Goal: Task Accomplishment & Management: Use online tool/utility

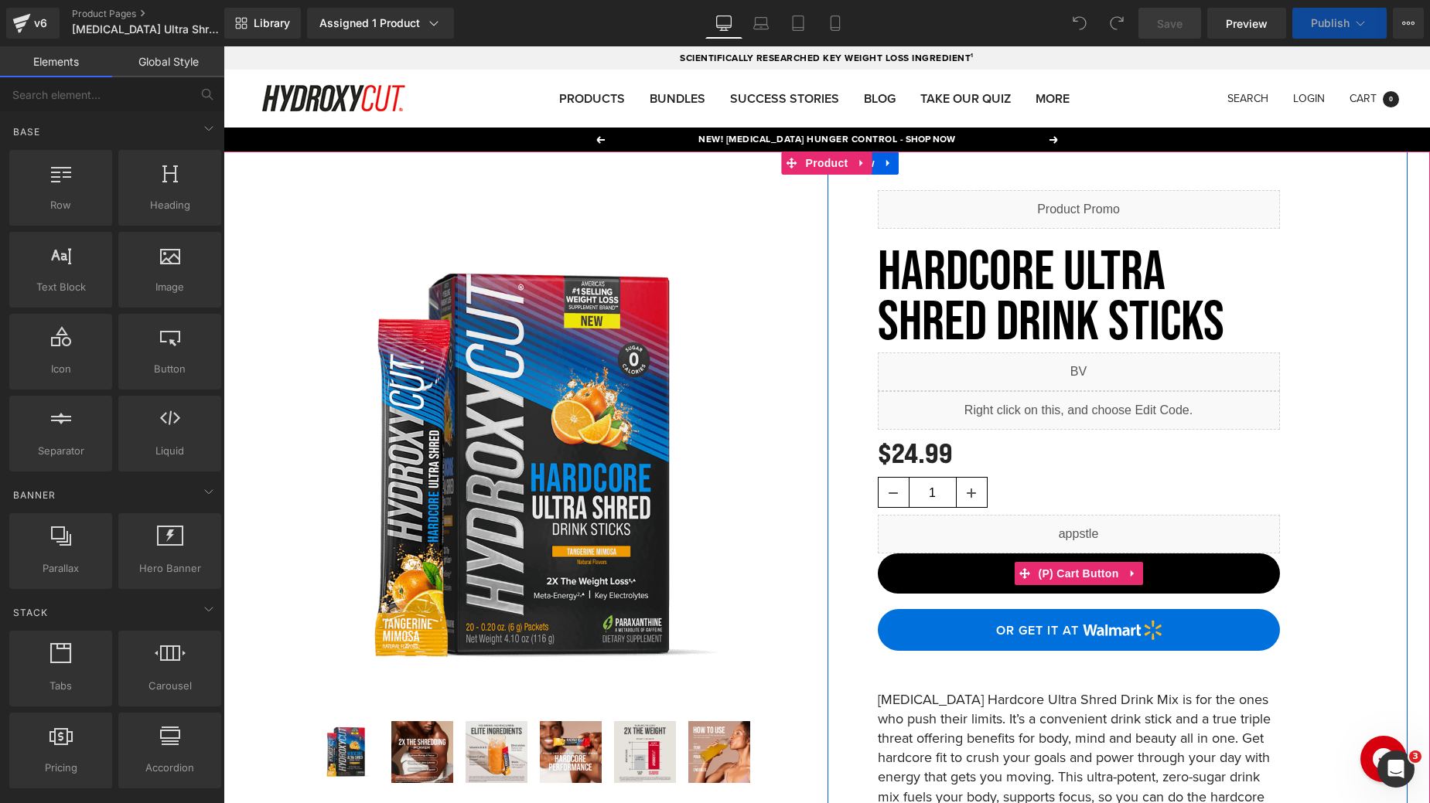
click at [1075, 571] on span "(P) Cart Button" at bounding box center [1078, 573] width 88 height 23
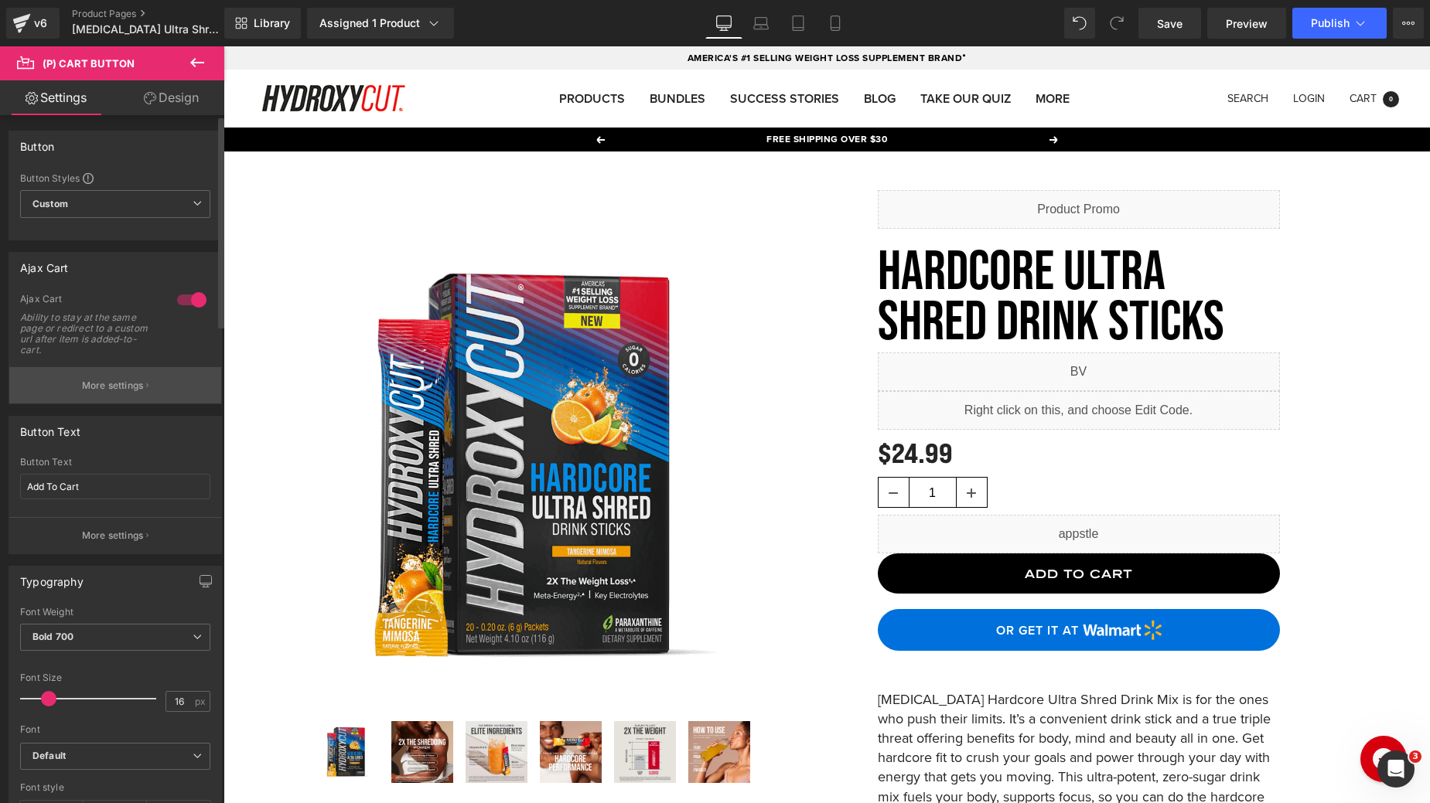
click at [121, 384] on p "More settings" at bounding box center [113, 386] width 62 height 14
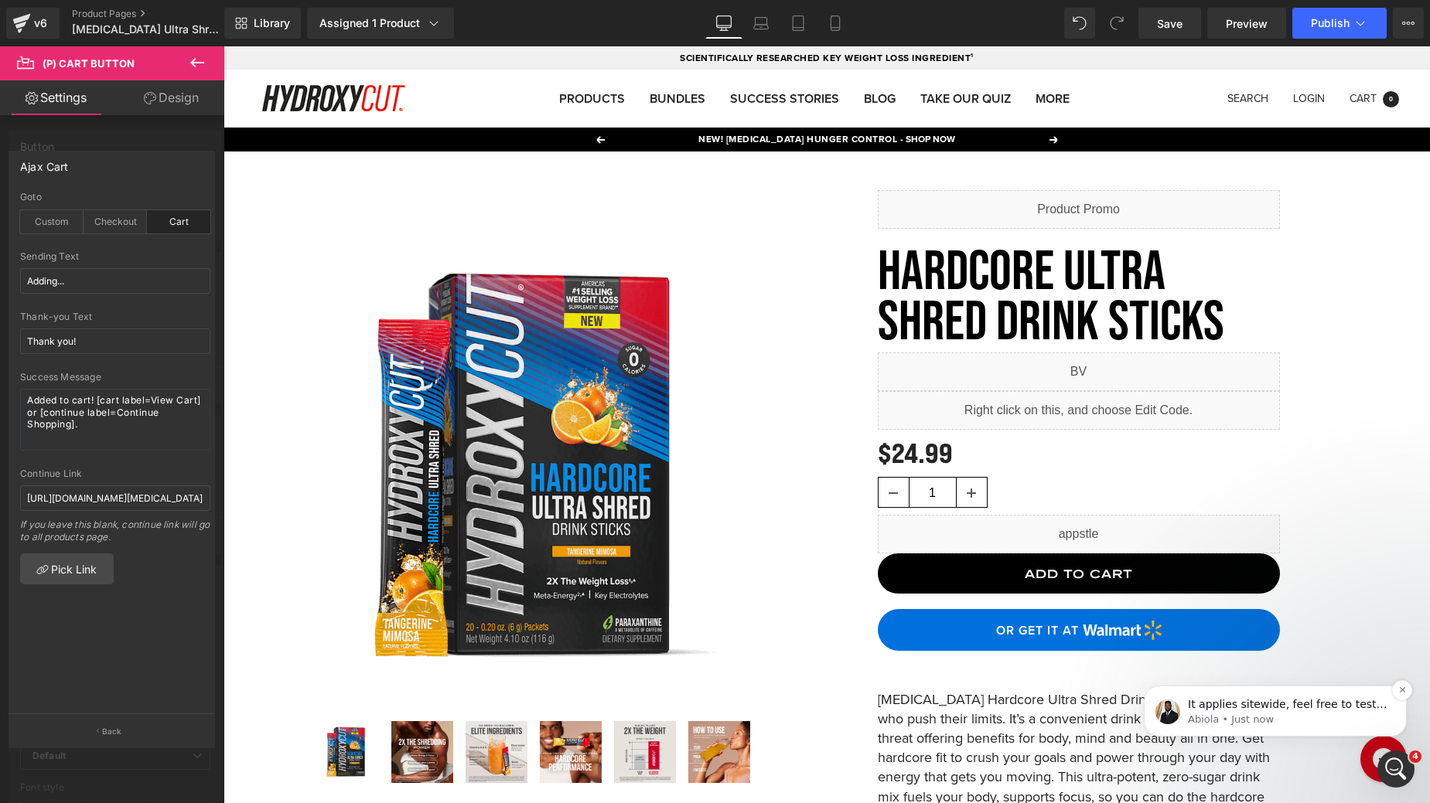
click at [1324, 723] on p "Abiola • Just now" at bounding box center [1287, 720] width 199 height 14
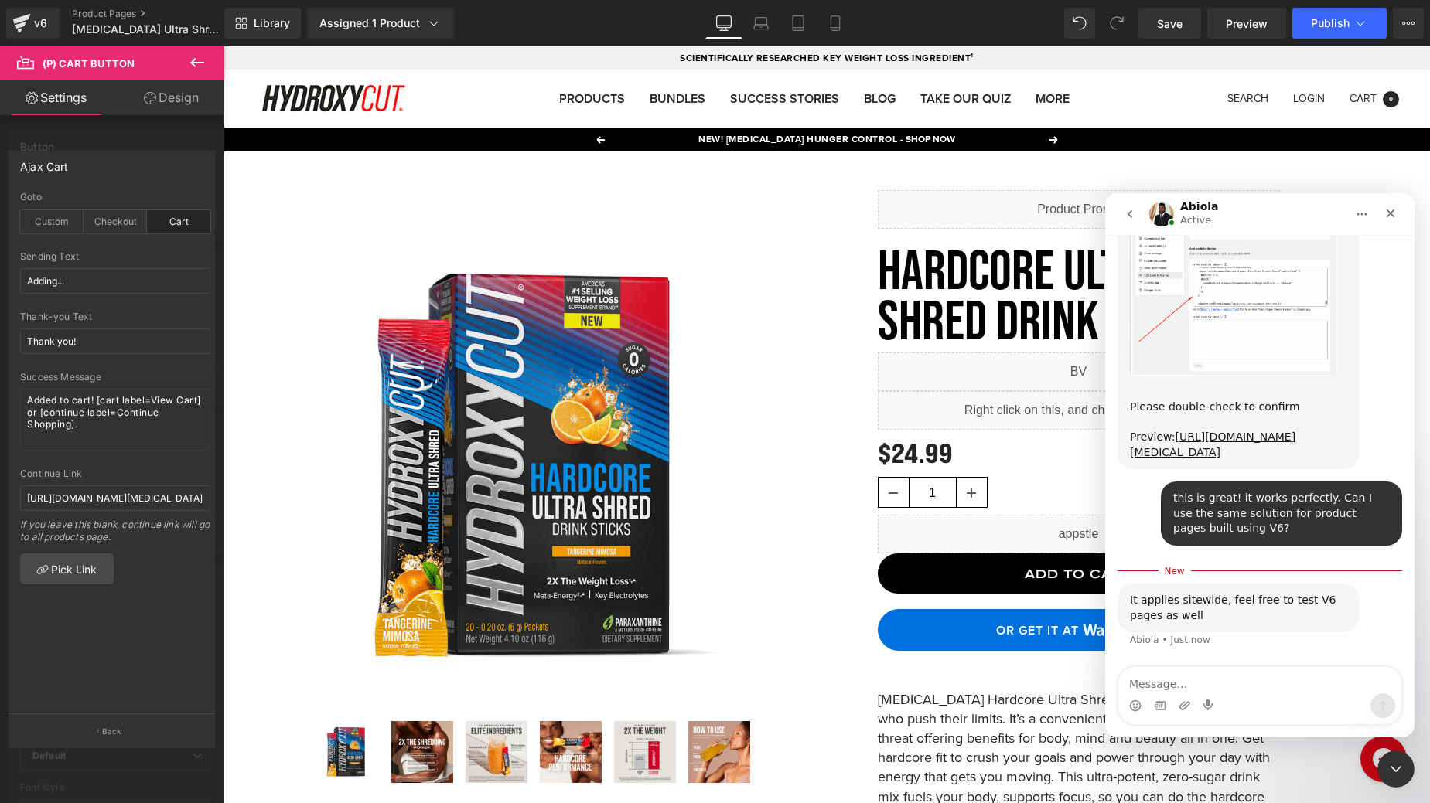
scroll to position [3877, 0]
click at [135, 190] on div at bounding box center [715, 378] width 1430 height 757
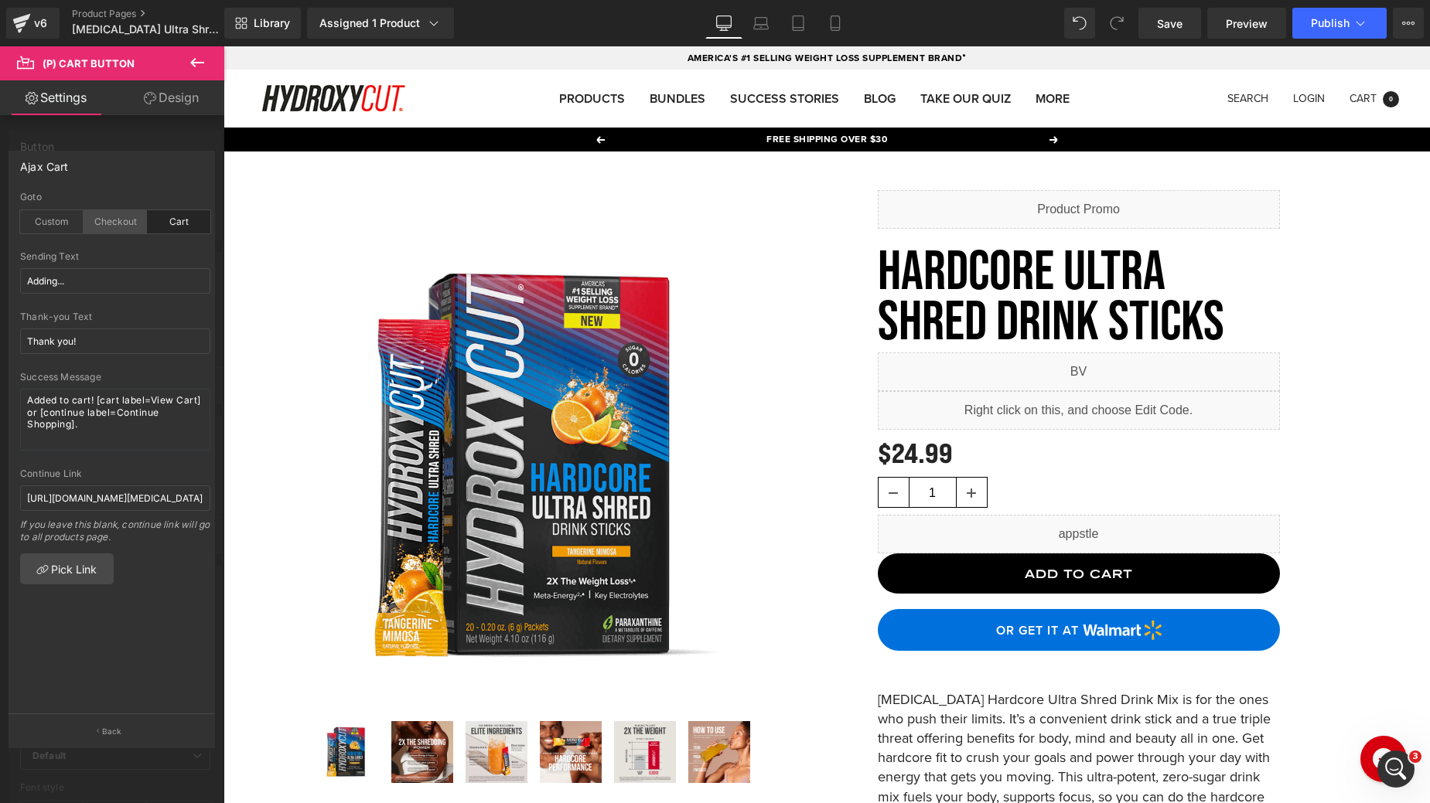
scroll to position [3852, 0]
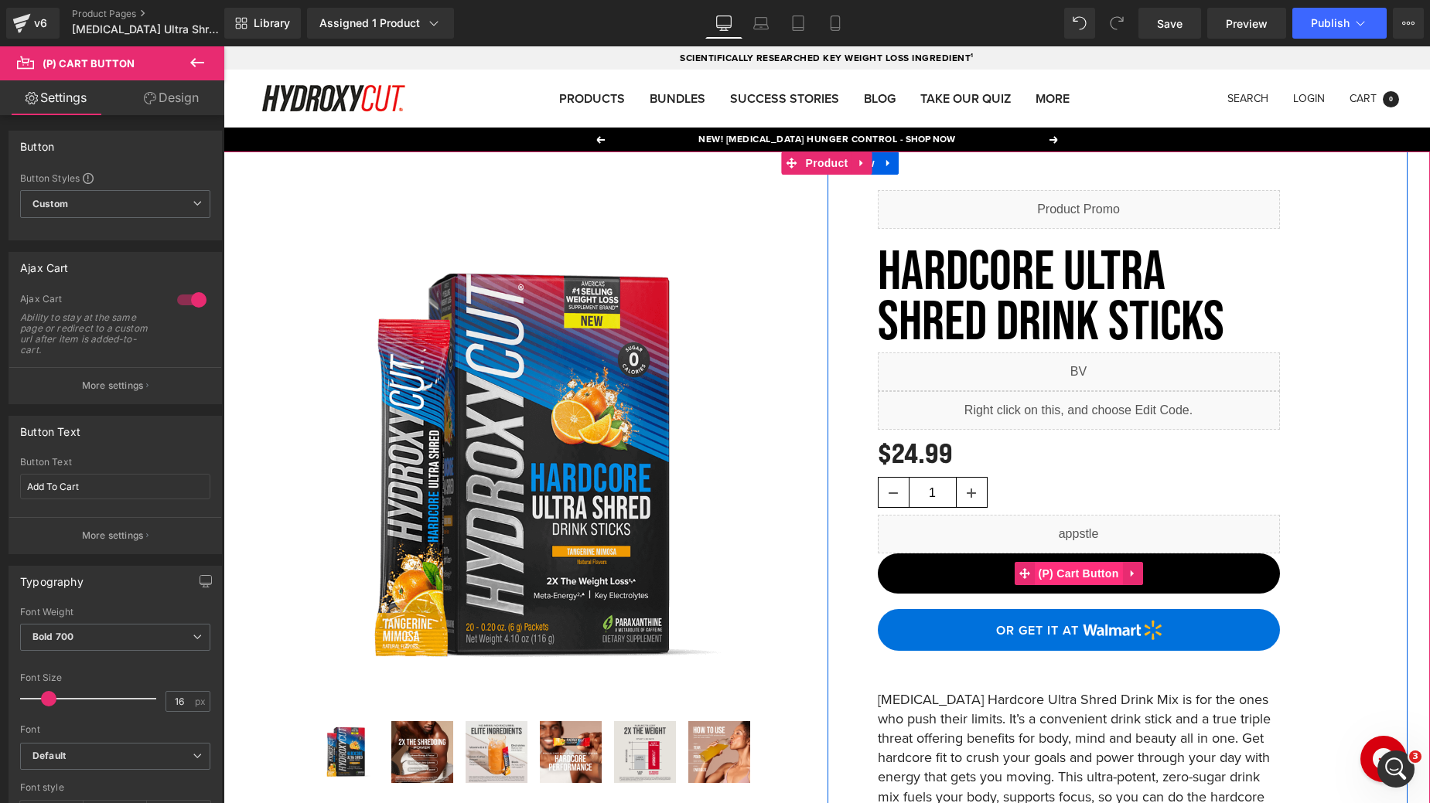
click at [1079, 572] on span "(P) Cart Button" at bounding box center [1078, 573] width 88 height 23
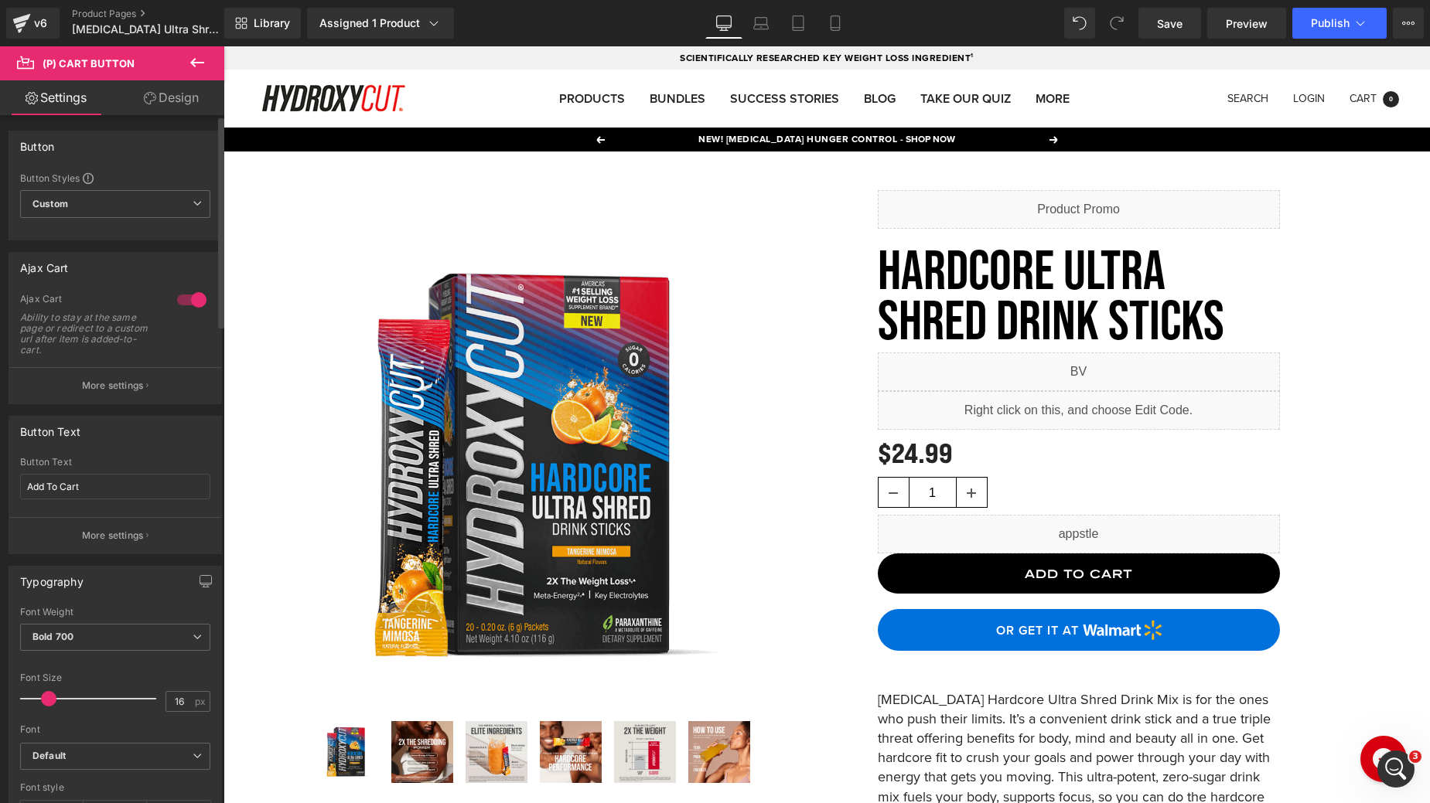
click at [190, 303] on div at bounding box center [191, 300] width 37 height 25
click at [1184, 27] on link "Save" at bounding box center [1169, 23] width 63 height 31
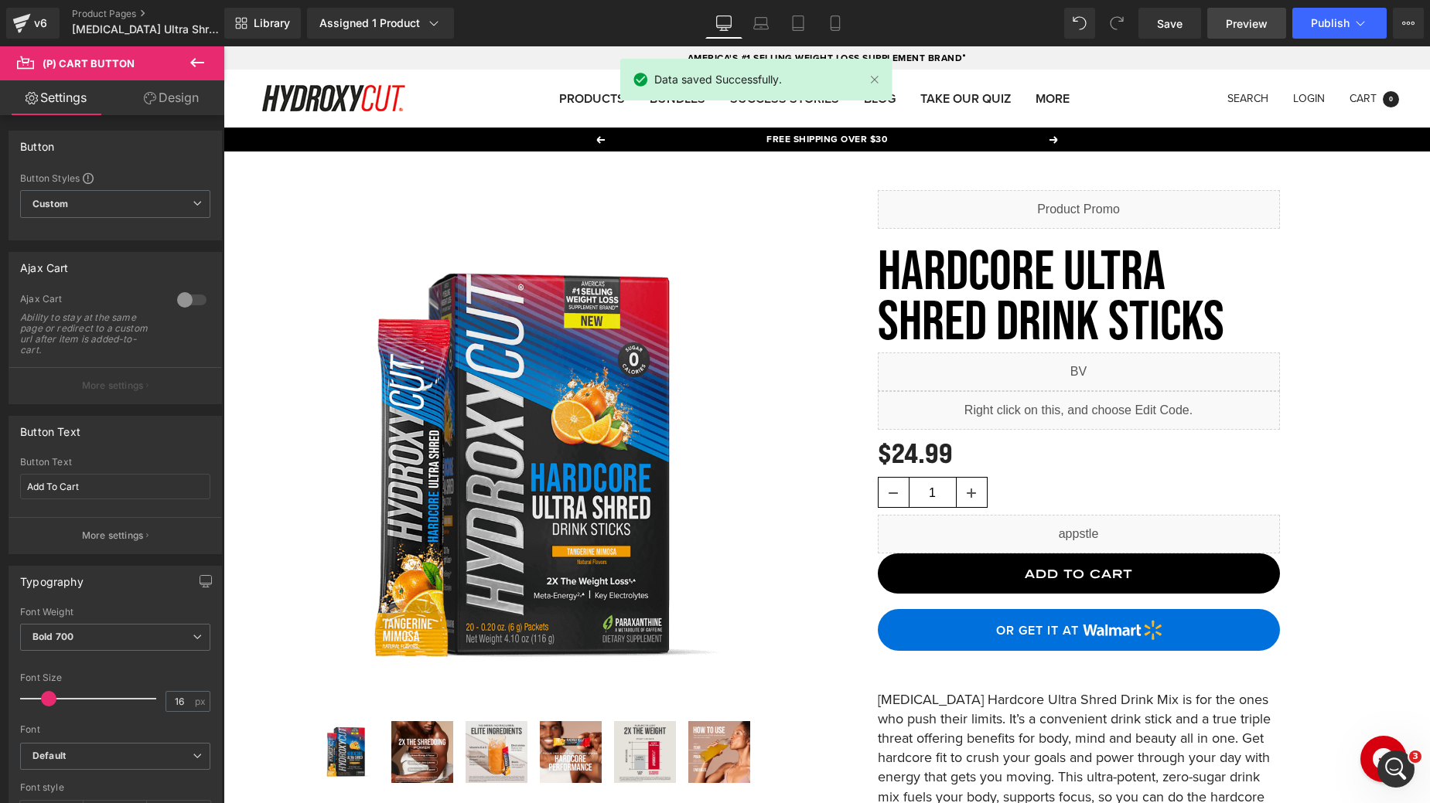
click at [1258, 25] on span "Preview" at bounding box center [1246, 23] width 42 height 16
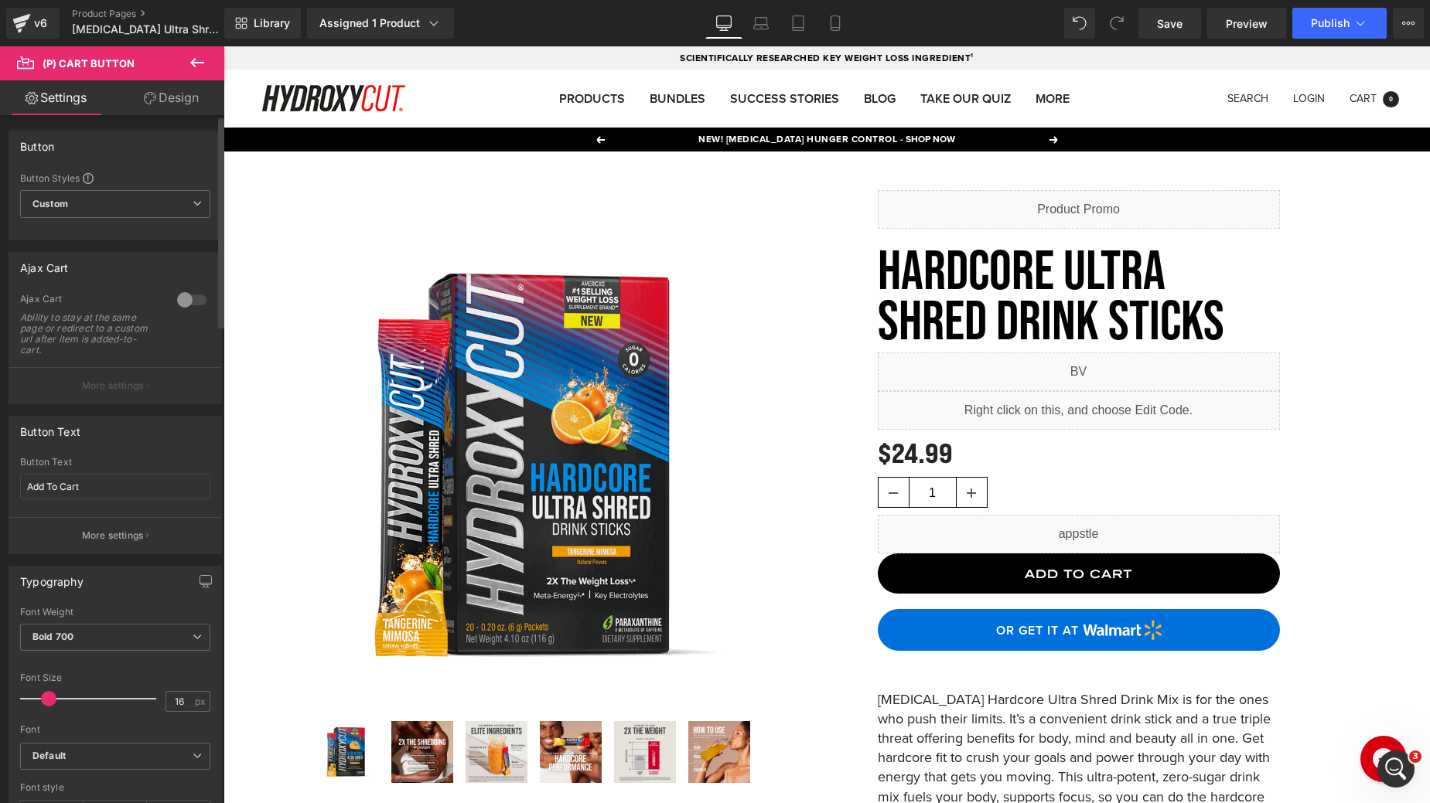
click at [189, 298] on div at bounding box center [191, 300] width 37 height 25
click at [136, 383] on p "More settings" at bounding box center [113, 386] width 62 height 14
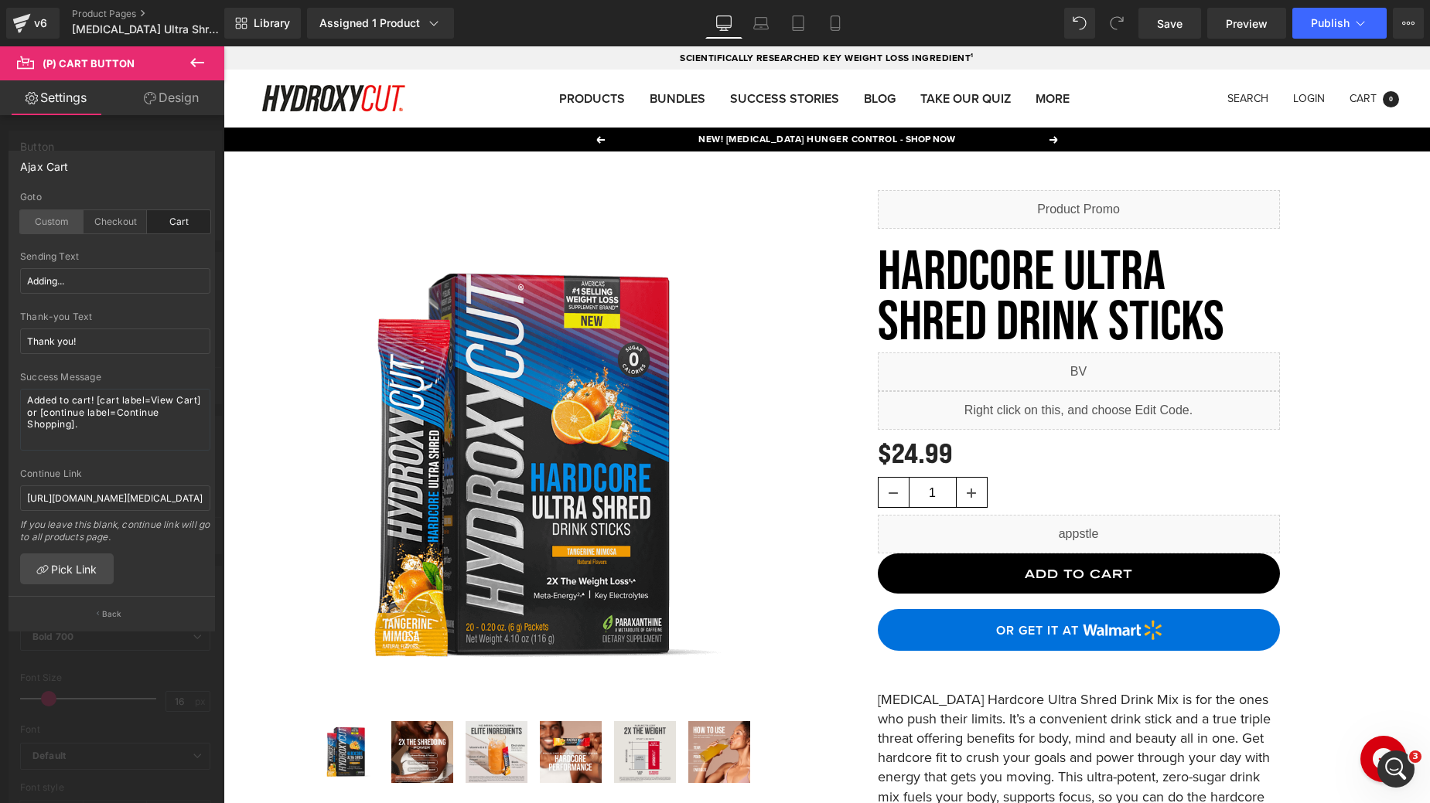
click at [39, 220] on div "Custom" at bounding box center [51, 221] width 63 height 23
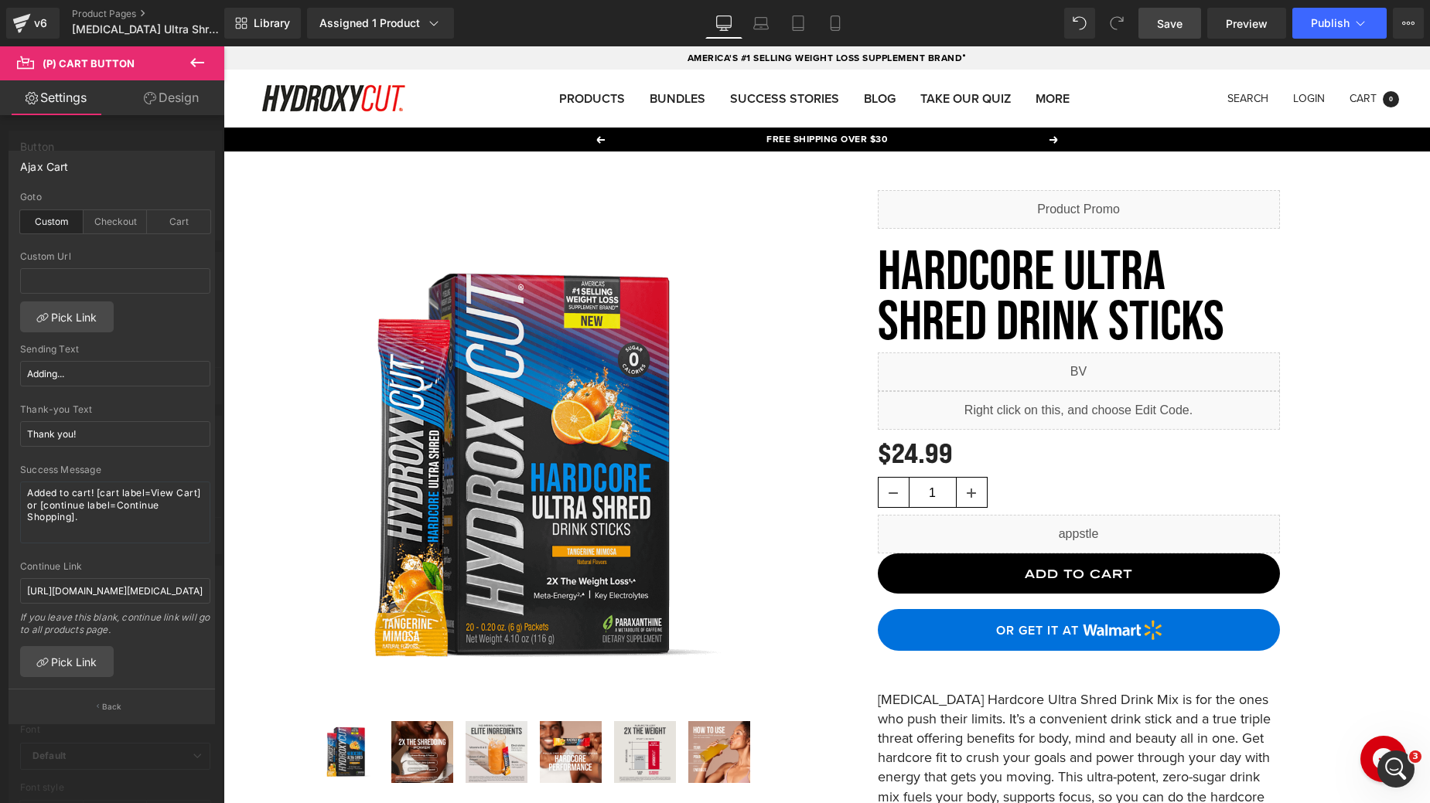
click at [1159, 25] on span "Save" at bounding box center [1170, 23] width 26 height 16
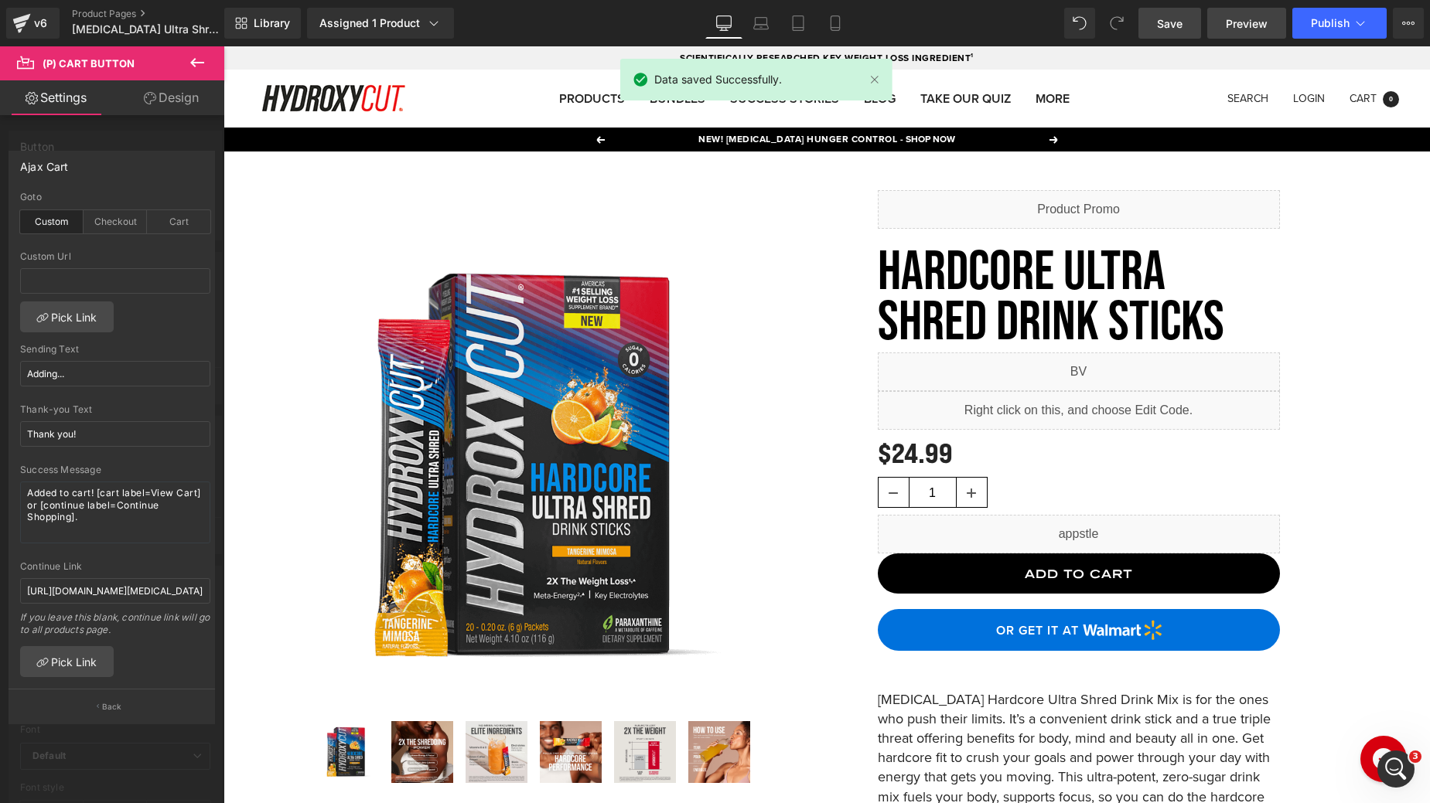
click at [1264, 31] on link "Preview" at bounding box center [1246, 23] width 79 height 31
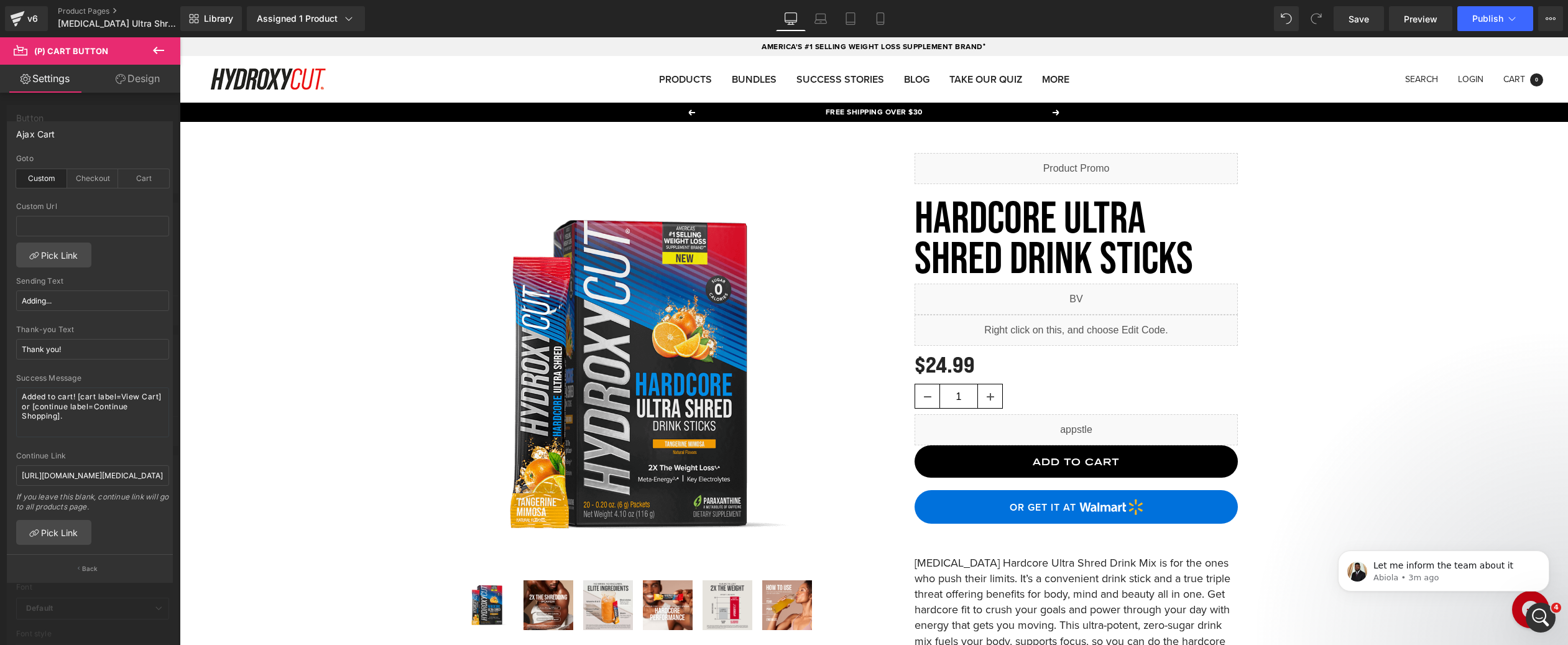
scroll to position [3496, 0]
click at [1149, 561] on p "Let me inform the team about it" at bounding box center [1453, 565] width 160 height 12
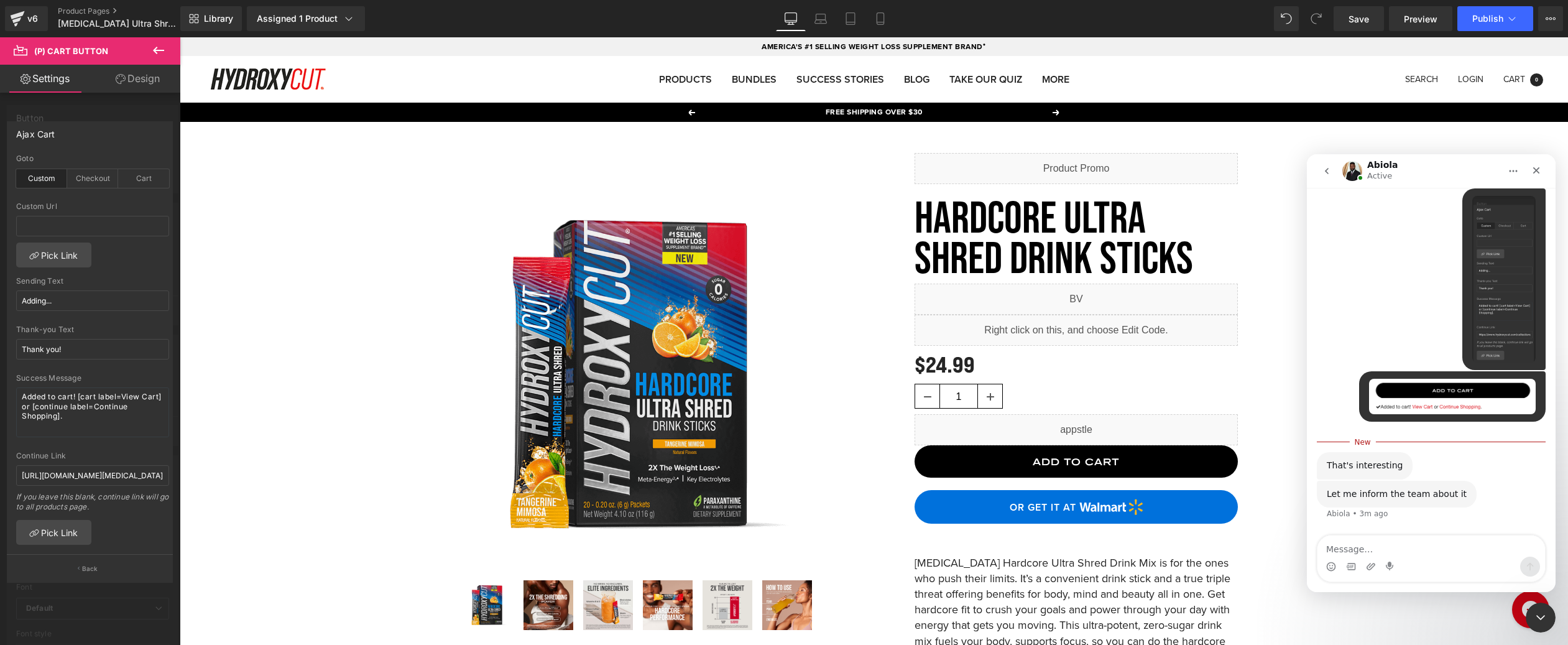
scroll to position [3517, 0]
